Goal: Register for event/course

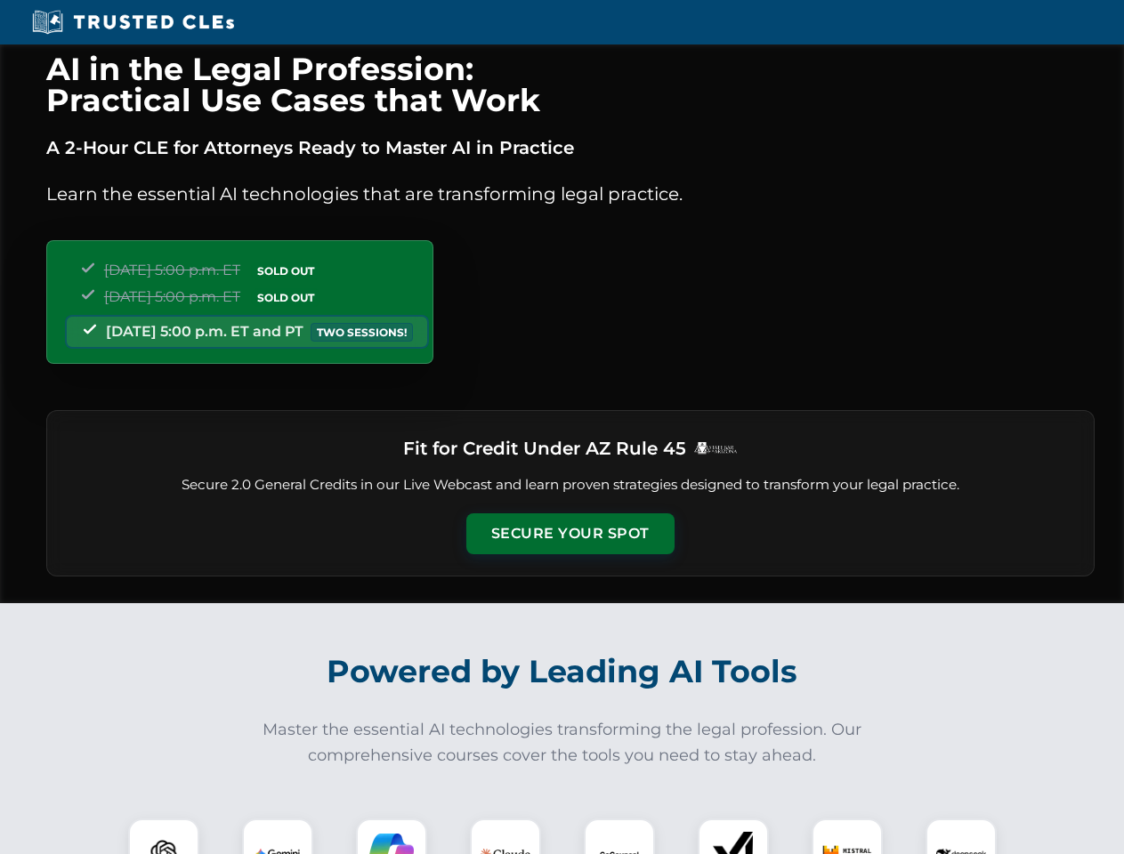
click at [570, 534] on button "Secure Your Spot" at bounding box center [570, 534] width 208 height 41
click at [164, 837] on img at bounding box center [164, 855] width 52 height 52
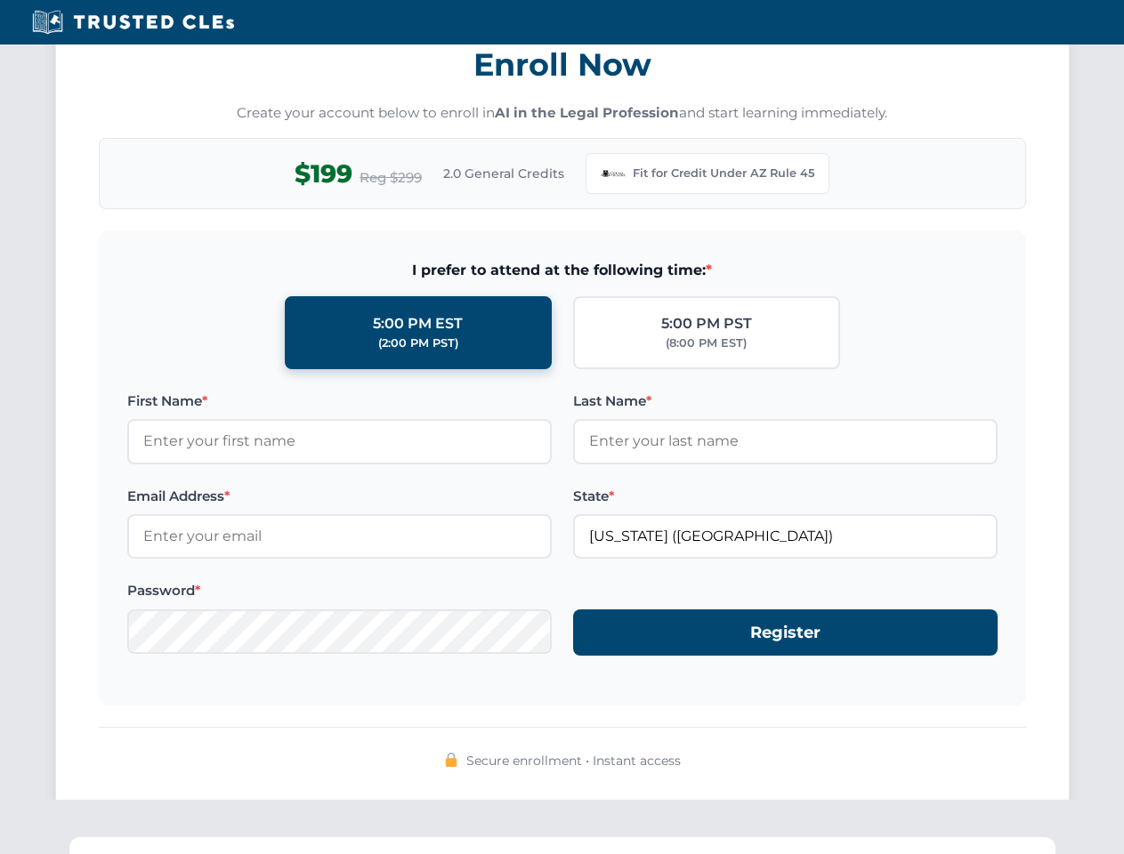
scroll to position [1735, 0]
